Goal: Information Seeking & Learning: Find specific fact

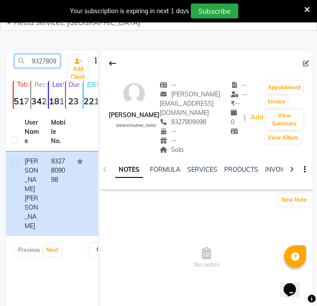
click at [52, 62] on input "9327809098" at bounding box center [38, 61] width 46 height 14
paste input "923109044"
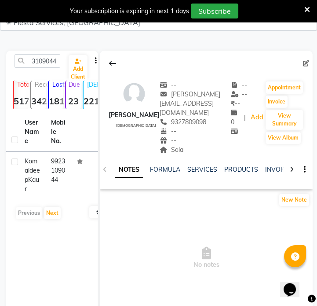
click at [57, 176] on td "9923109044" at bounding box center [59, 174] width 26 height 47
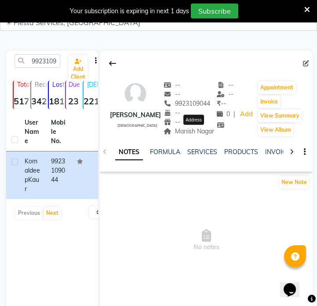
click at [193, 131] on span "Manish Nagar" at bounding box center [189, 131] width 51 height 8
click at [196, 132] on span "Manish Nagar" at bounding box center [189, 131] width 51 height 8
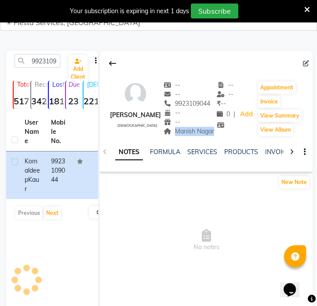
click at [196, 132] on span "Manish Nagar" at bounding box center [189, 131] width 51 height 8
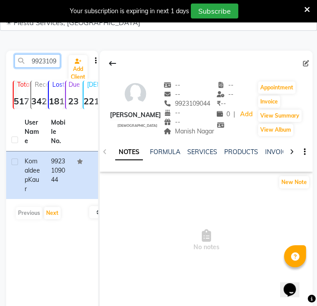
click at [53, 64] on input "9923109044" at bounding box center [38, 61] width 46 height 14
paste input "8087090890"
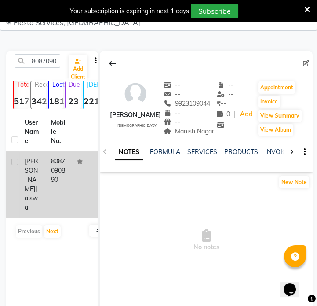
click at [60, 174] on td "8087090890" at bounding box center [59, 184] width 26 height 66
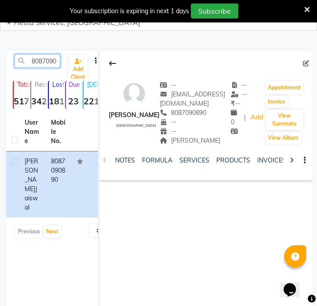
click at [51, 59] on input "8087090890" at bounding box center [38, 61] width 46 height 14
paste input "9064607346"
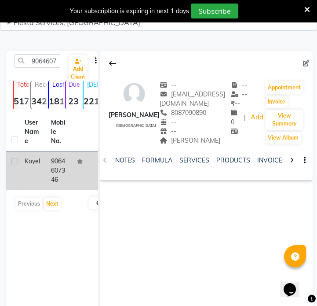
click at [61, 178] on td "9064607346" at bounding box center [59, 170] width 26 height 38
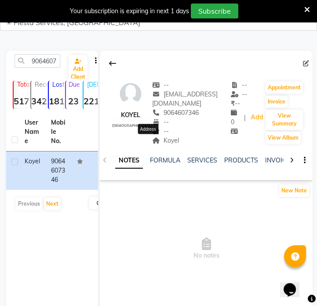
click at [152, 142] on span "Koyel" at bounding box center [165, 140] width 27 height 8
copy div "Koyel Address"
click at [56, 57] on input "9064607346" at bounding box center [38, 61] width 46 height 14
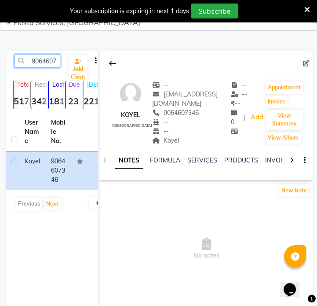
click at [56, 57] on input "9064607346" at bounding box center [38, 61] width 46 height 14
paste input "970319491"
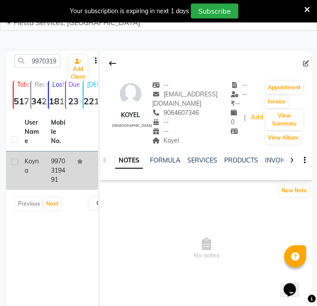
click at [51, 179] on td "9970319491" at bounding box center [59, 170] width 26 height 38
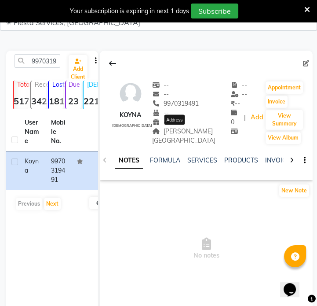
click at [179, 131] on span "Trimurti nagar" at bounding box center [183, 135] width 63 height 17
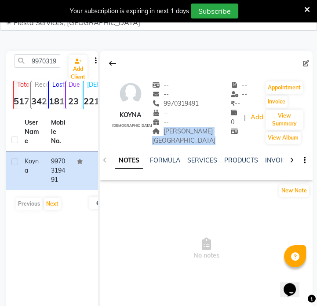
click at [179, 131] on span "Trimurti nagar" at bounding box center [183, 135] width 63 height 17
copy span "Trimurti nagar"
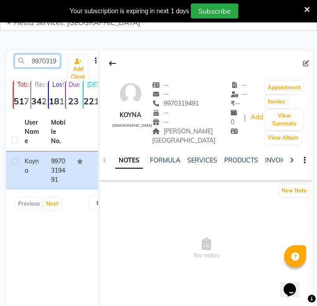
click at [29, 65] on input "9970319491" at bounding box center [38, 61] width 46 height 14
click at [30, 65] on input "9970319491" at bounding box center [38, 61] width 46 height 14
click at [31, 63] on input "9970319491" at bounding box center [38, 61] width 46 height 14
click at [40, 61] on input "9970319491" at bounding box center [38, 61] width 46 height 14
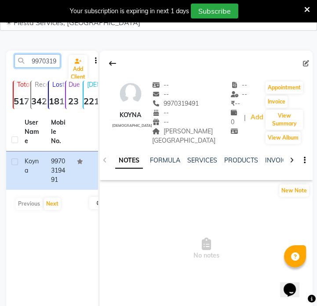
click at [40, 61] on input "9970319491" at bounding box center [38, 61] width 46 height 14
paste input "8817277293"
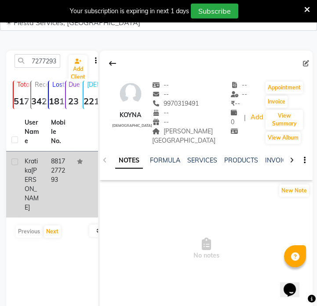
click at [58, 161] on td "8817277293" at bounding box center [59, 184] width 26 height 66
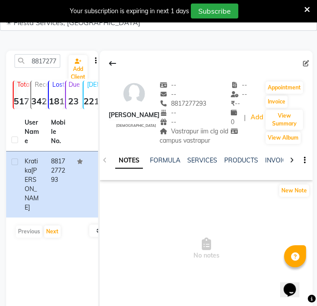
click at [200, 134] on span "Vastrapur iim clg old campus vastrapur" at bounding box center [194, 135] width 69 height 17
copy span "Vastrapur iim clg old campus vastrapur"
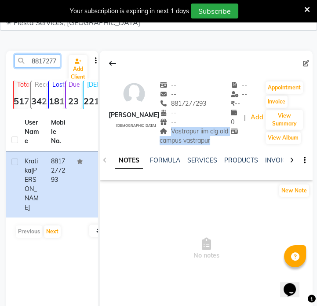
click at [44, 61] on input "8817277293" at bounding box center [38, 61] width 46 height 14
click at [45, 61] on input "8817277293" at bounding box center [38, 61] width 46 height 14
paste input "000788918"
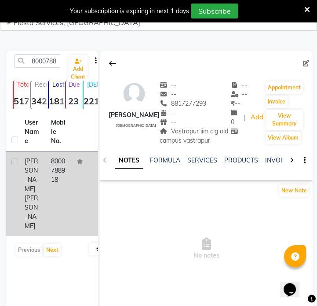
click at [51, 171] on td "8000788918" at bounding box center [59, 193] width 26 height 84
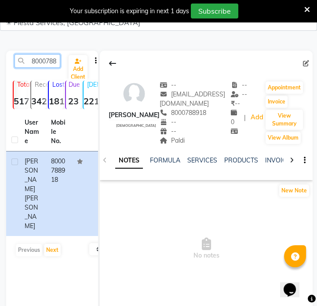
click at [41, 64] on input "8000788918" at bounding box center [38, 61] width 46 height 14
paste input "635492952"
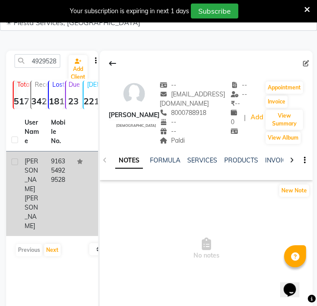
click at [60, 173] on td "916354929528" at bounding box center [59, 193] width 26 height 84
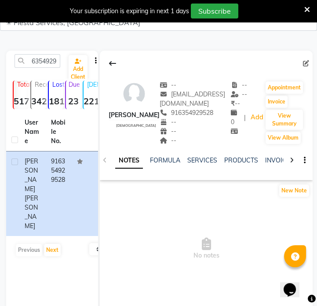
click at [35, 66] on div "6354929528 Add Client" at bounding box center [52, 64] width 88 height 21
click at [41, 58] on input "6354929528" at bounding box center [38, 61] width 46 height 14
paste input "8469330504"
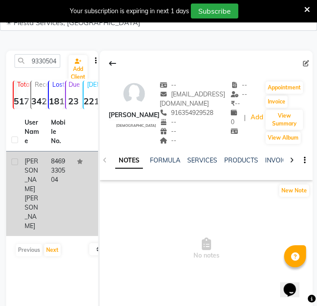
click at [62, 186] on td "8469330504" at bounding box center [59, 193] width 26 height 84
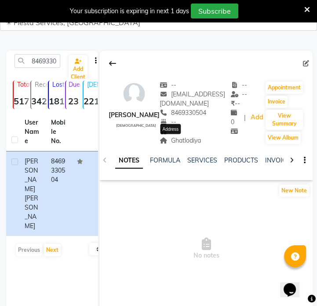
click at [177, 143] on span "Ghatlodiya" at bounding box center [180, 140] width 41 height 8
copy span "Ghatlodiya"
click at [41, 62] on input "8469330504" at bounding box center [38, 61] width 46 height 14
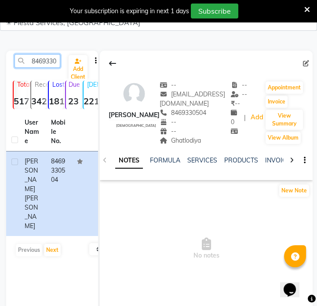
paste input "7984968941"
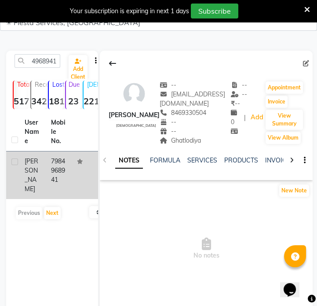
click at [57, 176] on td "7984968941" at bounding box center [59, 174] width 26 height 47
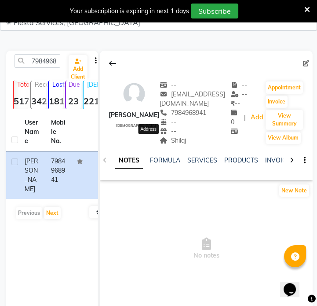
click at [160, 142] on icon at bounding box center [164, 140] width 8 height 6
click at [160, 142] on span "Shilaj" at bounding box center [173, 140] width 26 height 8
copy span "Shilaj"
click at [22, 59] on input "7984968941" at bounding box center [38, 61] width 46 height 14
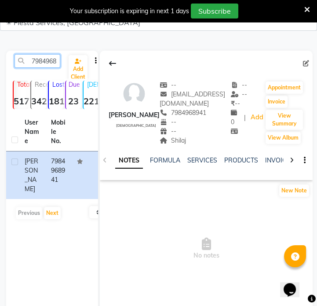
click at [26, 59] on input "7984968941" at bounding box center [38, 61] width 46 height 14
click at [29, 60] on input "7984968941" at bounding box center [38, 61] width 46 height 14
click at [34, 60] on input "7984968941" at bounding box center [38, 61] width 46 height 14
click at [36, 60] on input "7984968941" at bounding box center [38, 61] width 46 height 14
click at [37, 60] on input "7984968941" at bounding box center [38, 61] width 46 height 14
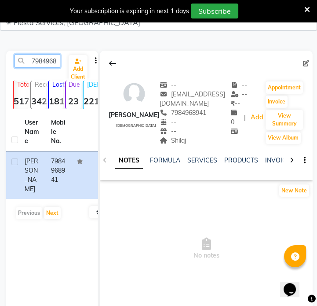
paste input "9860334968"
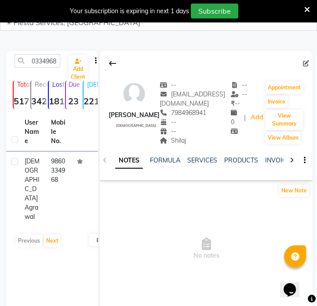
click at [72, 144] on th at bounding box center [85, 132] width 26 height 39
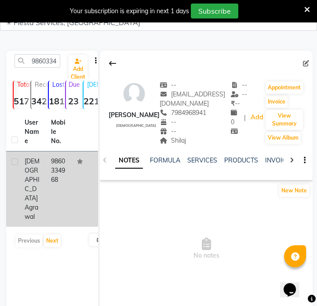
click at [66, 172] on td "9860334968" at bounding box center [59, 188] width 26 height 75
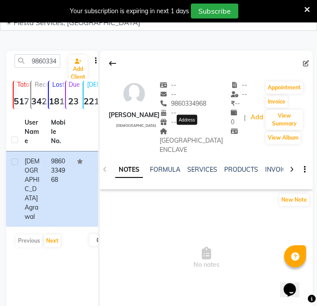
click at [180, 139] on span "LAKE VIEW ENCLAVE" at bounding box center [191, 140] width 63 height 26
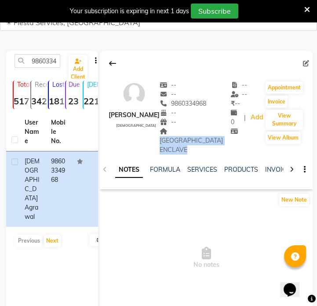
click at [180, 139] on span "LAKE VIEW ENCLAVE" at bounding box center [191, 140] width 63 height 26
copy span "LAKE VIEW ENCLAVE"
click at [47, 61] on input "9860334968" at bounding box center [38, 61] width 46 height 14
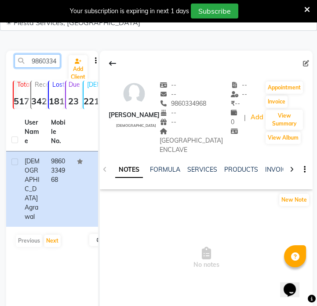
click at [47, 61] on input "9860334968" at bounding box center [38, 61] width 46 height 14
paste input "409640414"
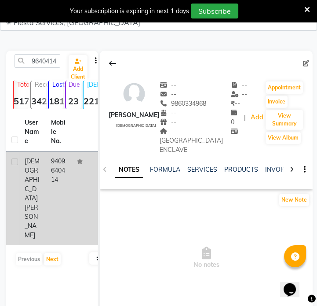
click at [66, 175] on td "9409640414" at bounding box center [59, 198] width 26 height 94
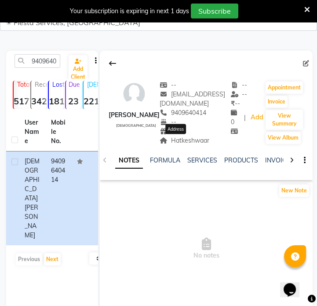
click at [179, 142] on span "Hatkeshwaar" at bounding box center [185, 140] width 50 height 8
copy span "Hatkeshwaar"
click at [43, 66] on input "9409640414" at bounding box center [38, 61] width 46 height 14
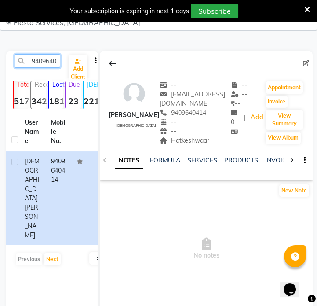
paste input "7069050000"
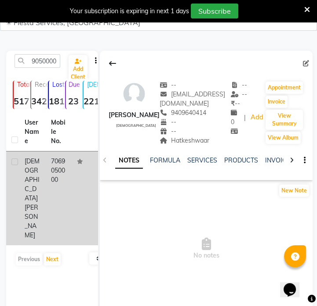
click at [56, 174] on td "7069050000" at bounding box center [59, 198] width 26 height 94
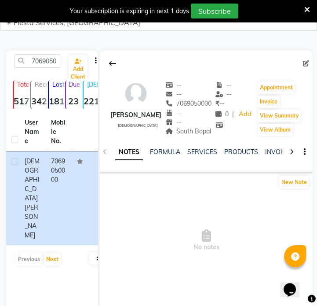
click at [196, 135] on div "-- -- 7069050000 -- -- South Bopal" at bounding box center [188, 108] width 47 height 56
copy span "South Bopal"
click at [38, 58] on input "7069050000" at bounding box center [38, 61] width 46 height 14
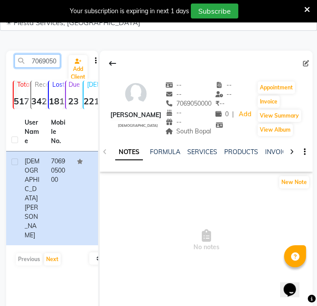
click at [38, 58] on input "7069050000" at bounding box center [38, 61] width 46 height 14
paste input "898005895"
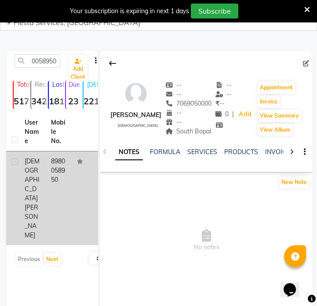
click at [56, 167] on td "8980058950" at bounding box center [59, 198] width 26 height 94
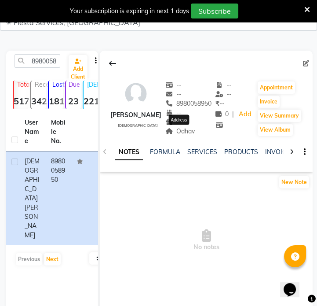
click at [180, 134] on span "Odhav" at bounding box center [180, 131] width 30 height 8
copy span "Odhav"
click at [34, 60] on input "8980058950" at bounding box center [38, 61] width 46 height 14
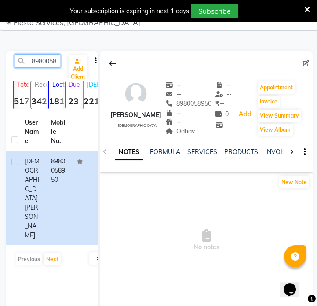
paste input "849018791"
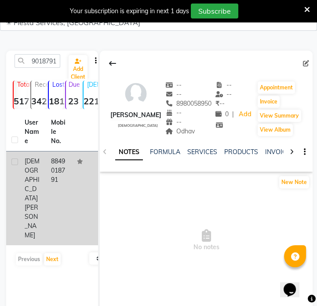
click at [56, 176] on td "8849018791" at bounding box center [59, 198] width 26 height 94
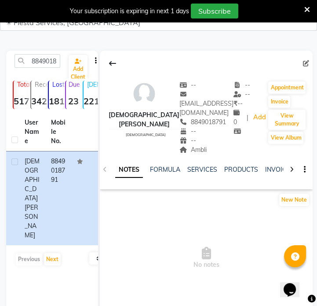
click at [167, 154] on div "NOTES FORMULA SERVICES PRODUCTS INVOICES APPOINTMENTS MEMBERSHIP PACKAGES VOUCH…" at bounding box center [206, 169] width 213 height 30
click at [179, 146] on span "Ambli" at bounding box center [192, 150] width 27 height 8
copy span "Ambli"
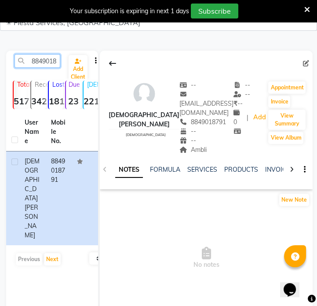
click at [41, 55] on input "8849018791" at bounding box center [38, 61] width 46 height 14
paste input "9426412565"
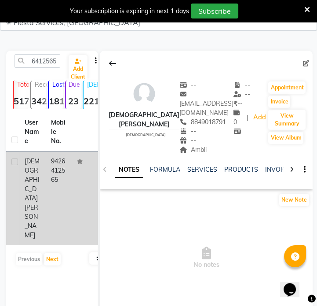
click at [47, 180] on td "9426412565" at bounding box center [59, 198] width 26 height 94
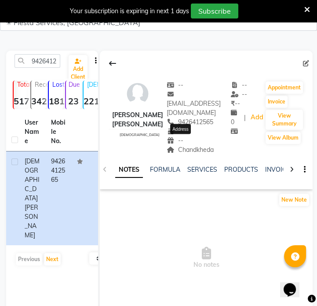
click at [189, 146] on span "Chandkheda" at bounding box center [190, 150] width 47 height 8
click at [42, 57] on input "9426412565" at bounding box center [38, 61] width 46 height 14
paste input "7698521522"
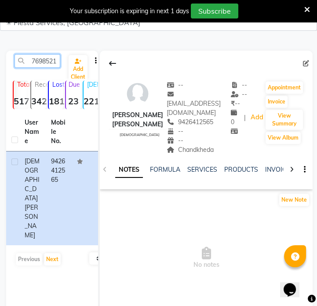
scroll to position [0, 12]
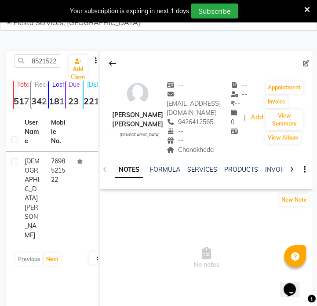
click at [40, 163] on div "Krishna Vekariya" at bounding box center [33, 198] width 16 height 83
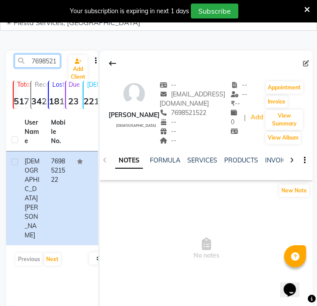
click at [42, 64] on input "7698521522" at bounding box center [38, 61] width 46 height 14
paste input "8003535160"
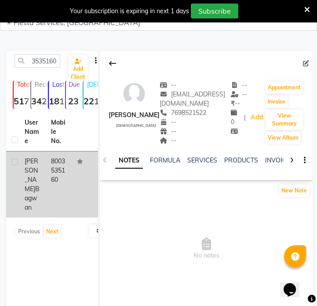
click at [49, 163] on td "8003535160" at bounding box center [59, 184] width 26 height 66
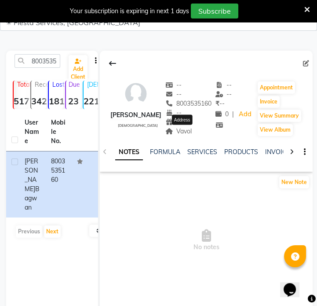
click at [190, 130] on span "Vavol" at bounding box center [178, 131] width 27 height 8
click at [37, 59] on input "8003535160" at bounding box center [38, 61] width 46 height 14
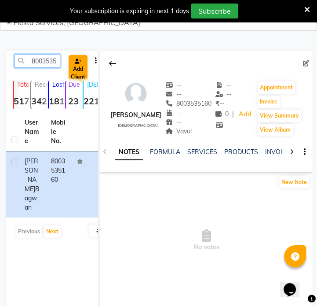
paste input "8355809428"
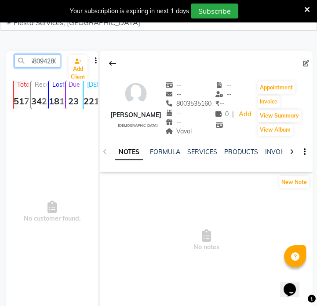
click at [51, 66] on input "80835580942803535160" at bounding box center [38, 61] width 46 height 14
paste input "355809428"
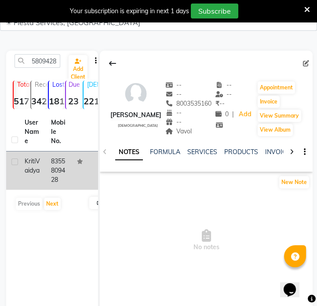
click at [66, 168] on td "8355809428" at bounding box center [59, 170] width 26 height 38
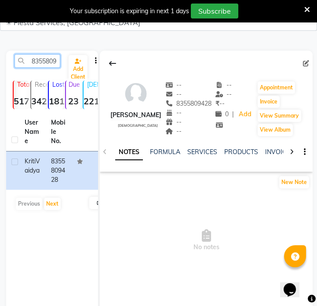
click at [47, 61] on input "8355809428" at bounding box center [38, 61] width 46 height 14
paste input "9166666456"
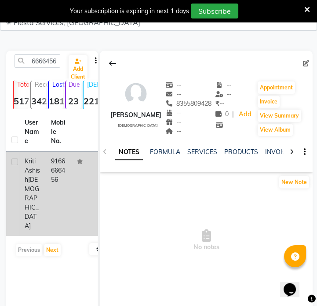
click at [62, 168] on td "9166666456" at bounding box center [59, 193] width 26 height 84
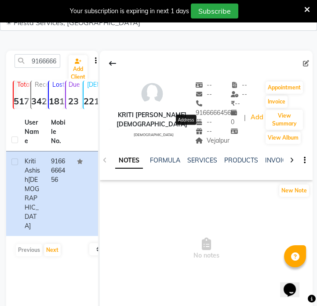
click at [196, 136] on span "Vejalpur" at bounding box center [213, 140] width 34 height 8
click at [36, 67] on div "9166666456 Add Client" at bounding box center [52, 64] width 88 height 21
click at [41, 62] on input "9166666456" at bounding box center [38, 61] width 46 height 14
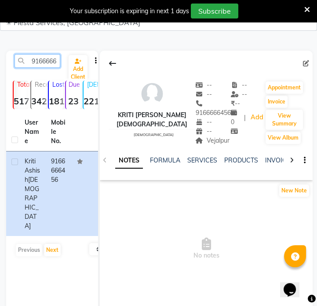
paste input "8699461014"
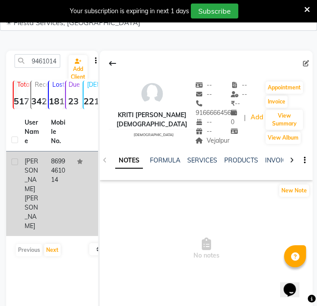
click at [55, 170] on td "8699461014" at bounding box center [59, 193] width 26 height 84
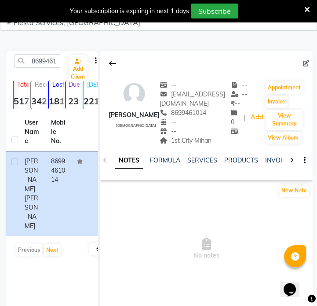
click at [179, 144] on div "1st City Mihan" at bounding box center [195, 140] width 71 height 9
click at [190, 136] on div "1st City Mihan" at bounding box center [195, 140] width 71 height 9
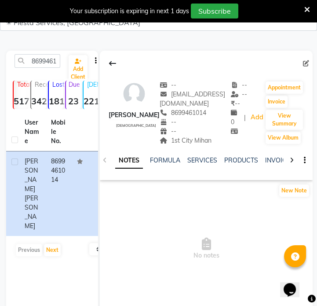
click at [169, 136] on div "1st City Mihan" at bounding box center [195, 140] width 71 height 9
click at [44, 66] on input "8699461014" at bounding box center [38, 61] width 46 height 14
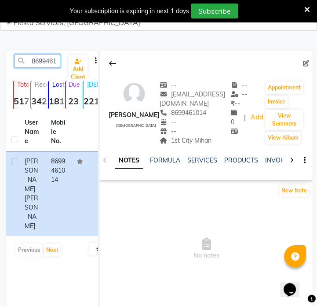
paste input "800897046"
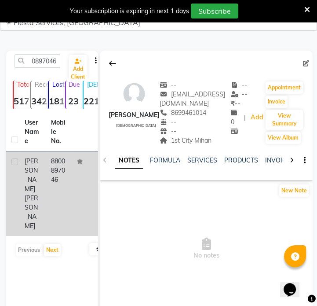
click at [47, 168] on td "8800897046" at bounding box center [59, 193] width 26 height 84
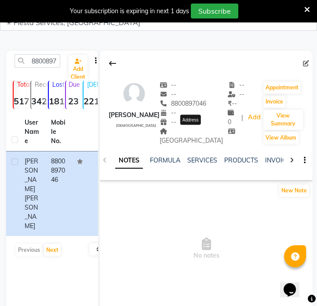
click at [186, 133] on span "Godrej garden city" at bounding box center [191, 135] width 63 height 17
click at [39, 57] on input "8800897046" at bounding box center [38, 61] width 46 height 14
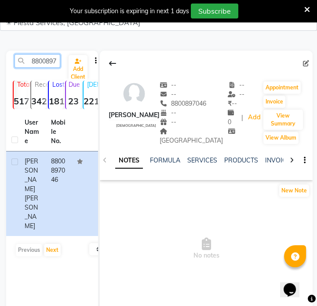
click at [39, 57] on input "8800897046" at bounding box center [38, 61] width 46 height 14
paste input "483019432"
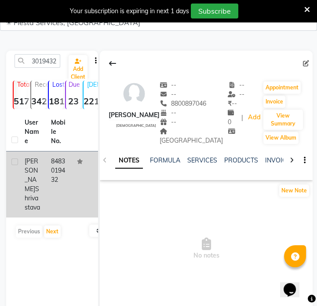
click at [56, 196] on td "8483019432" at bounding box center [59, 184] width 26 height 66
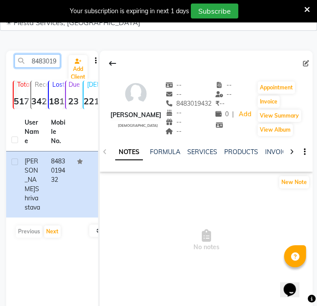
click at [46, 58] on input "8483019432" at bounding box center [38, 61] width 46 height 14
paste input "9638864603"
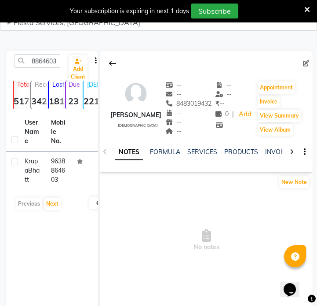
click at [54, 184] on td "9638864603" at bounding box center [59, 170] width 26 height 38
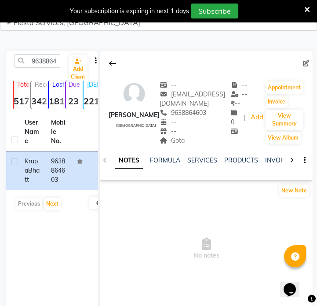
click at [172, 143] on span "Gota" at bounding box center [172, 140] width 25 height 8
click at [38, 62] on input "9638864603" at bounding box center [38, 61] width 46 height 14
paste input "925251597"
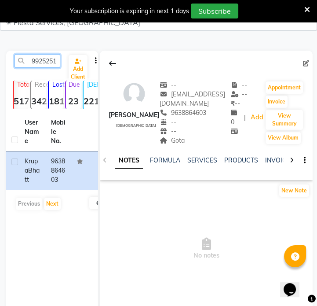
scroll to position [0, 12]
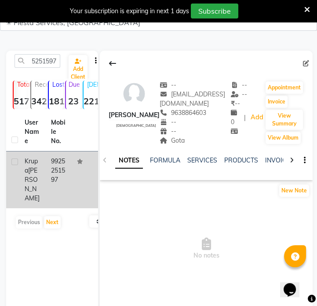
click at [52, 169] on td "9925251597" at bounding box center [59, 179] width 26 height 57
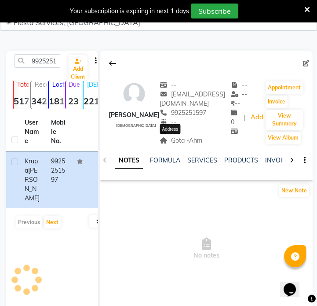
click at [180, 140] on span "Gota -Ahm" at bounding box center [181, 140] width 43 height 8
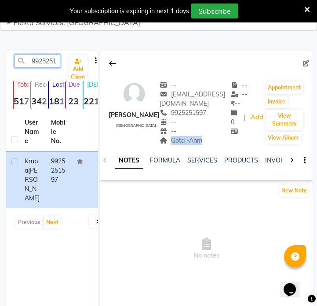
click at [60, 58] on input "9925251597" at bounding box center [38, 61] width 46 height 14
paste input "8905415189"
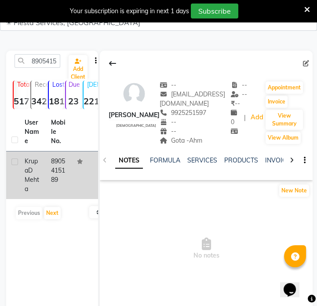
click at [73, 175] on td at bounding box center [85, 174] width 26 height 47
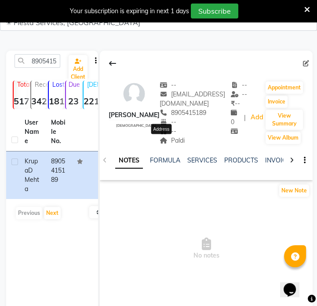
click at [164, 141] on span "Paldi" at bounding box center [172, 140] width 25 height 8
click at [46, 64] on input "8905415189" at bounding box center [38, 61] width 46 height 14
paste input "7486931998"
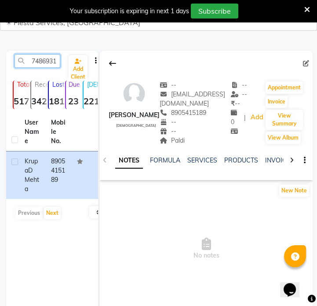
scroll to position [0, 12]
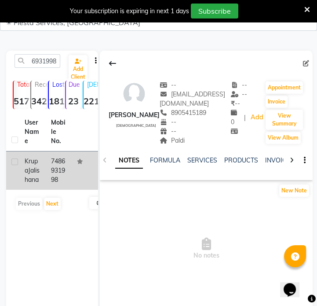
click at [47, 183] on td "7486931998" at bounding box center [59, 170] width 26 height 38
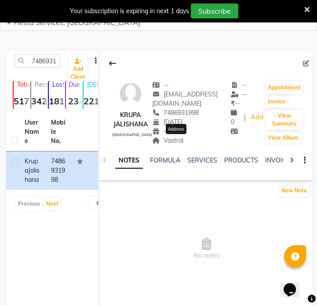
click at [181, 139] on span "Vastral" at bounding box center [167, 140] width 31 height 8
click at [34, 61] on input "7486931998" at bounding box center [38, 61] width 46 height 14
paste input "9428992781"
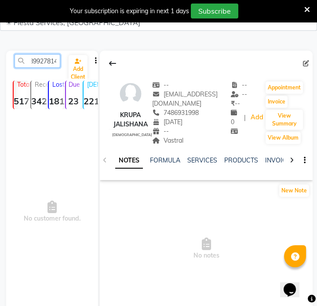
click at [39, 63] on input "79428992781486931998" at bounding box center [38, 61] width 46 height 14
paste input "9428992781"
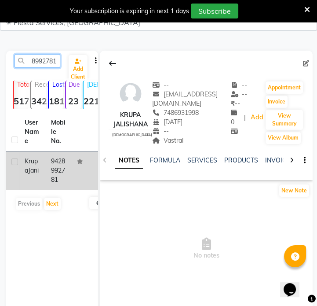
type input "9428992781"
click at [51, 169] on td "9428992781" at bounding box center [59, 170] width 26 height 38
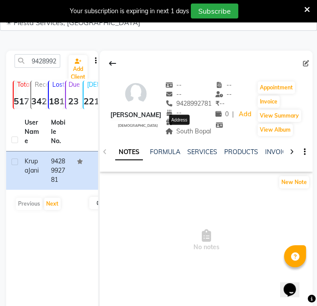
click at [182, 130] on span "South Bopal" at bounding box center [188, 131] width 46 height 8
